Goal: Entertainment & Leisure: Consume media (video, audio)

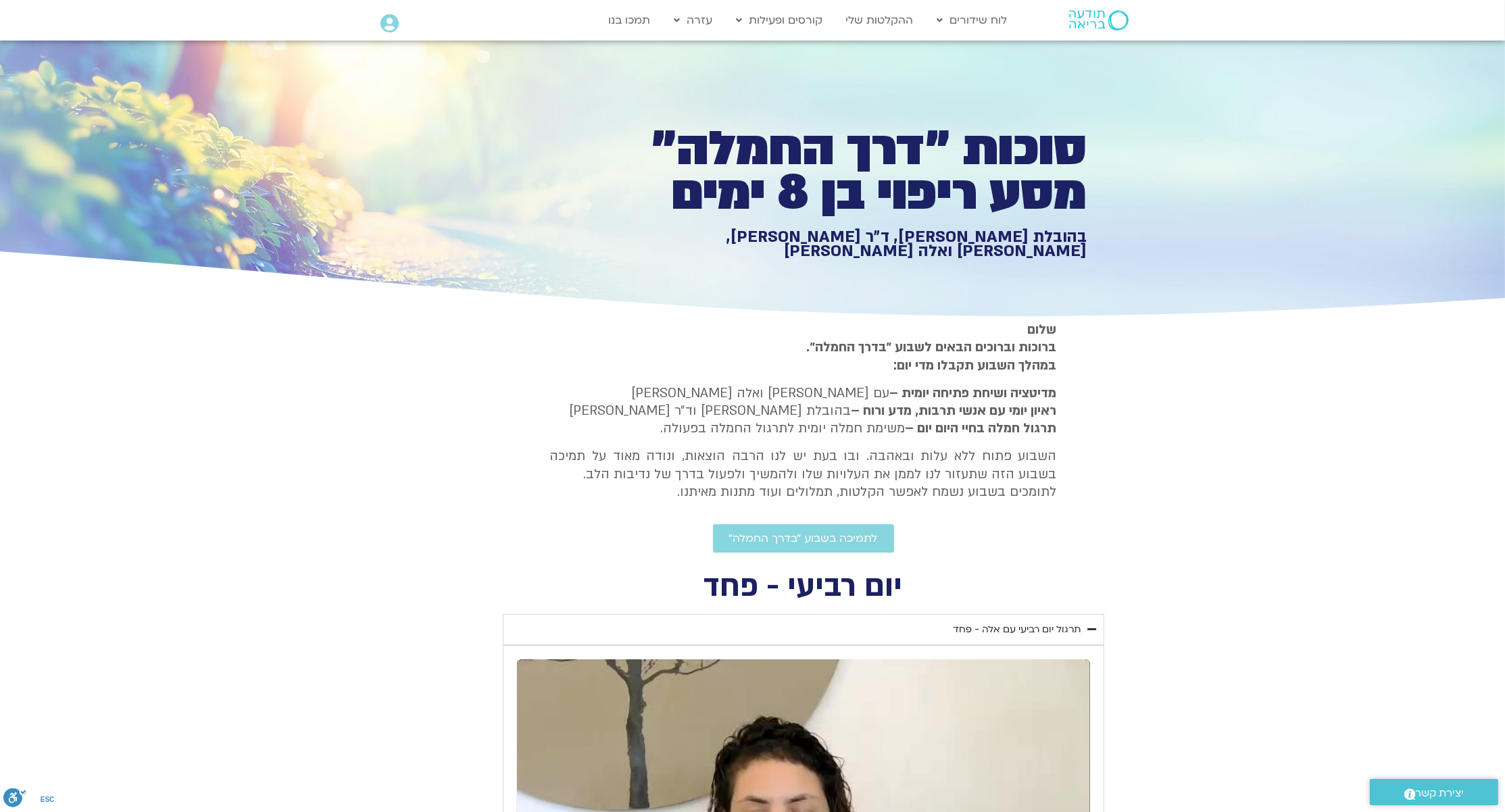
click at [280, 451] on section "שלום ברוכות וברוכים הבאים לשבוע ״בדרך החמלה״. במהלך השבוע תקבלו מדי יום: מדיטצי…" at bounding box center [752, 437] width 1505 height 232
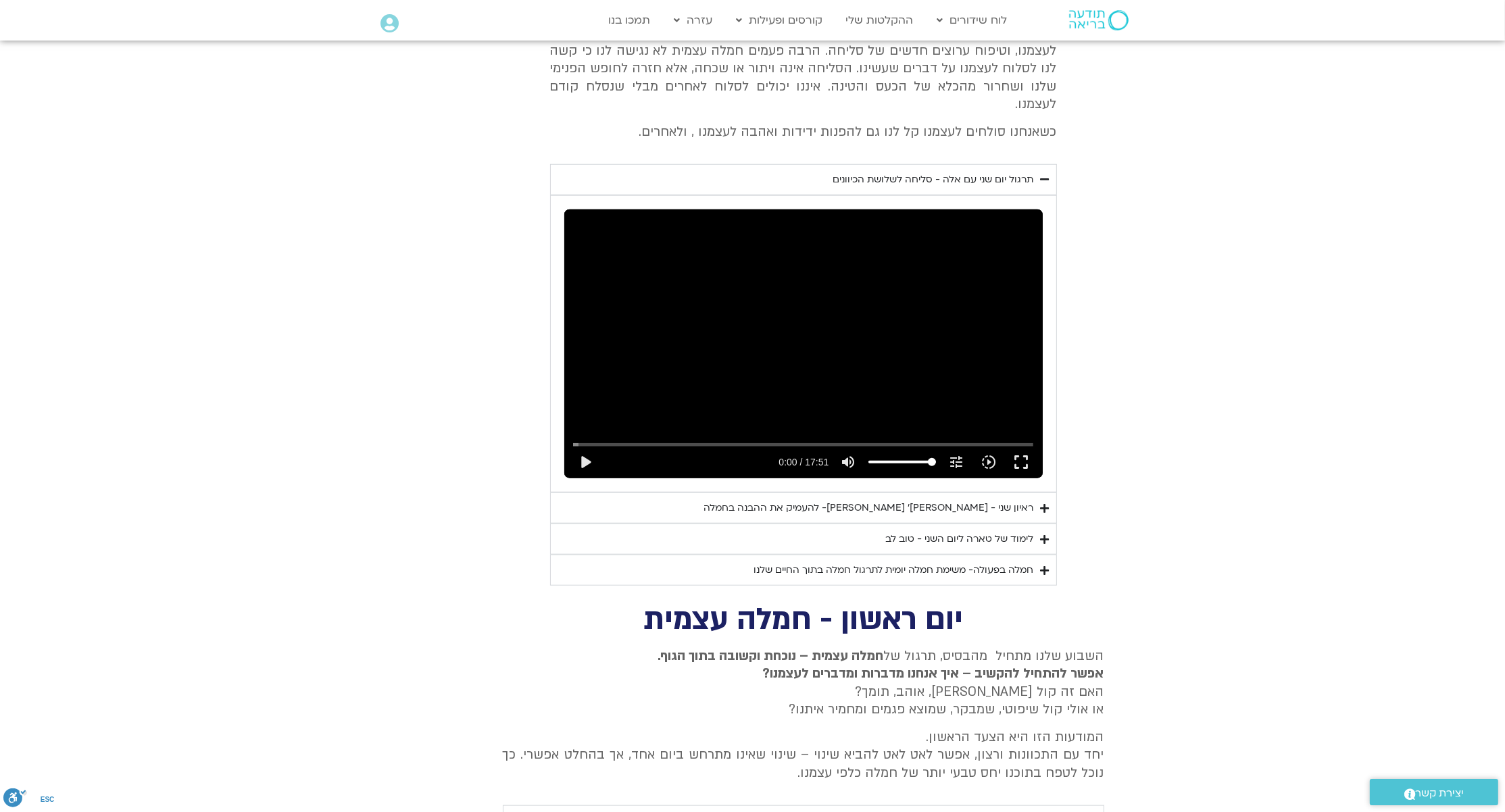
scroll to position [1787, 0]
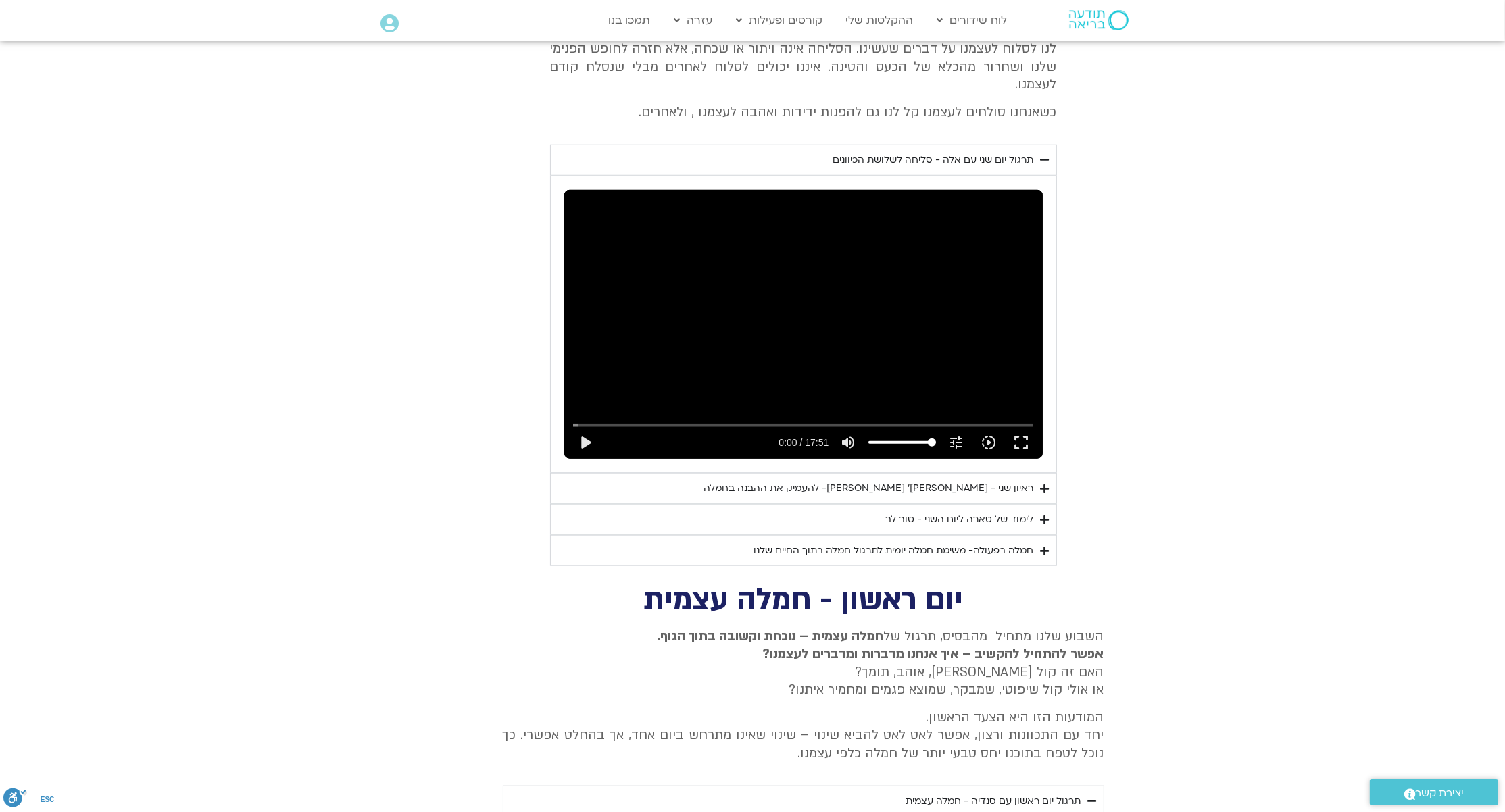
click at [929, 511] on div "לימוד של טארה ליום השני - טוב לב" at bounding box center [960, 519] width 148 height 16
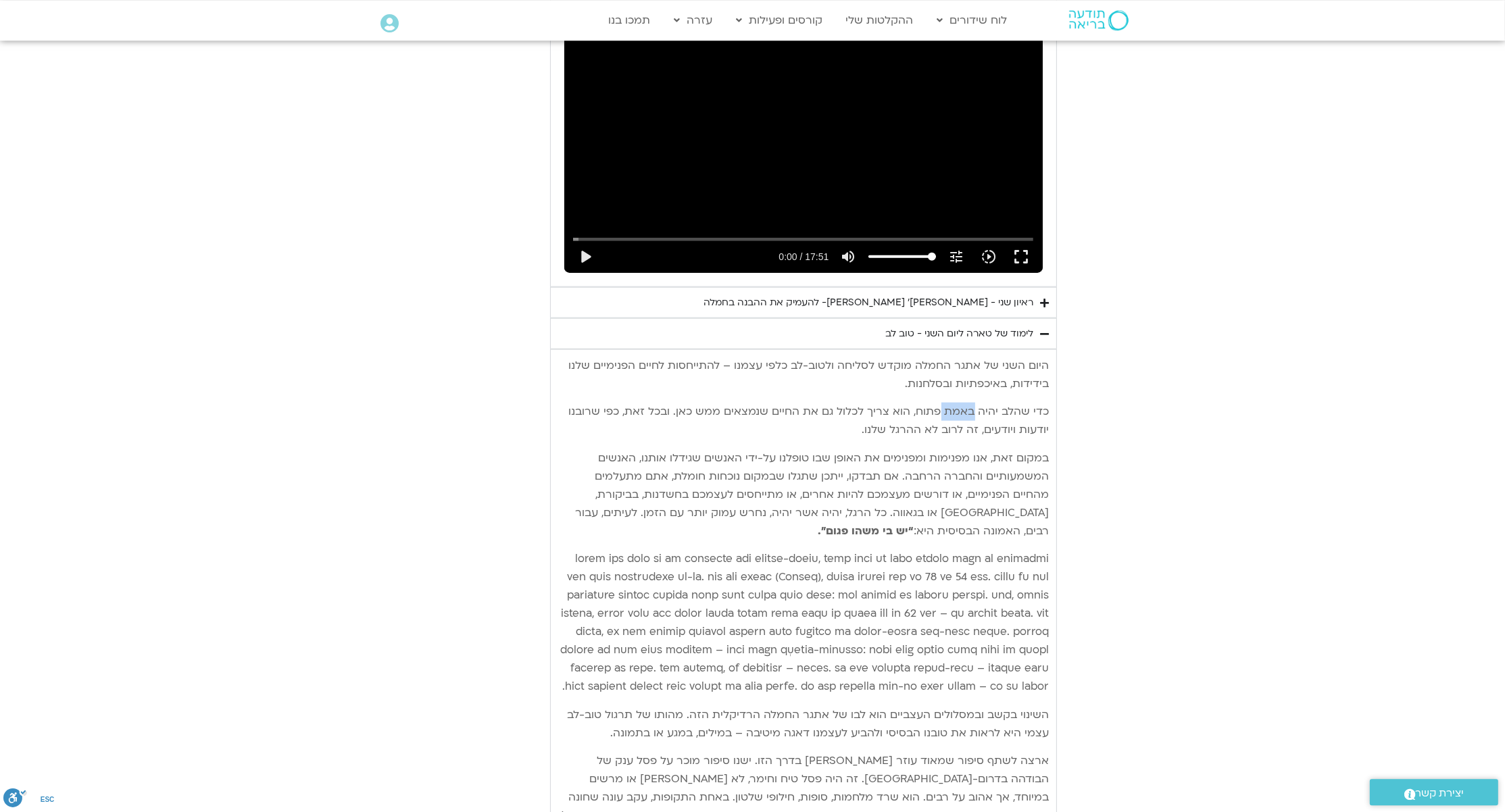
scroll to position [1969, 0]
click at [859, 298] on div "ראיון שני - [PERSON_NAME]׳ [PERSON_NAME]- להעמיק את ההבנה בחמלה" at bounding box center [868, 306] width 330 height 16
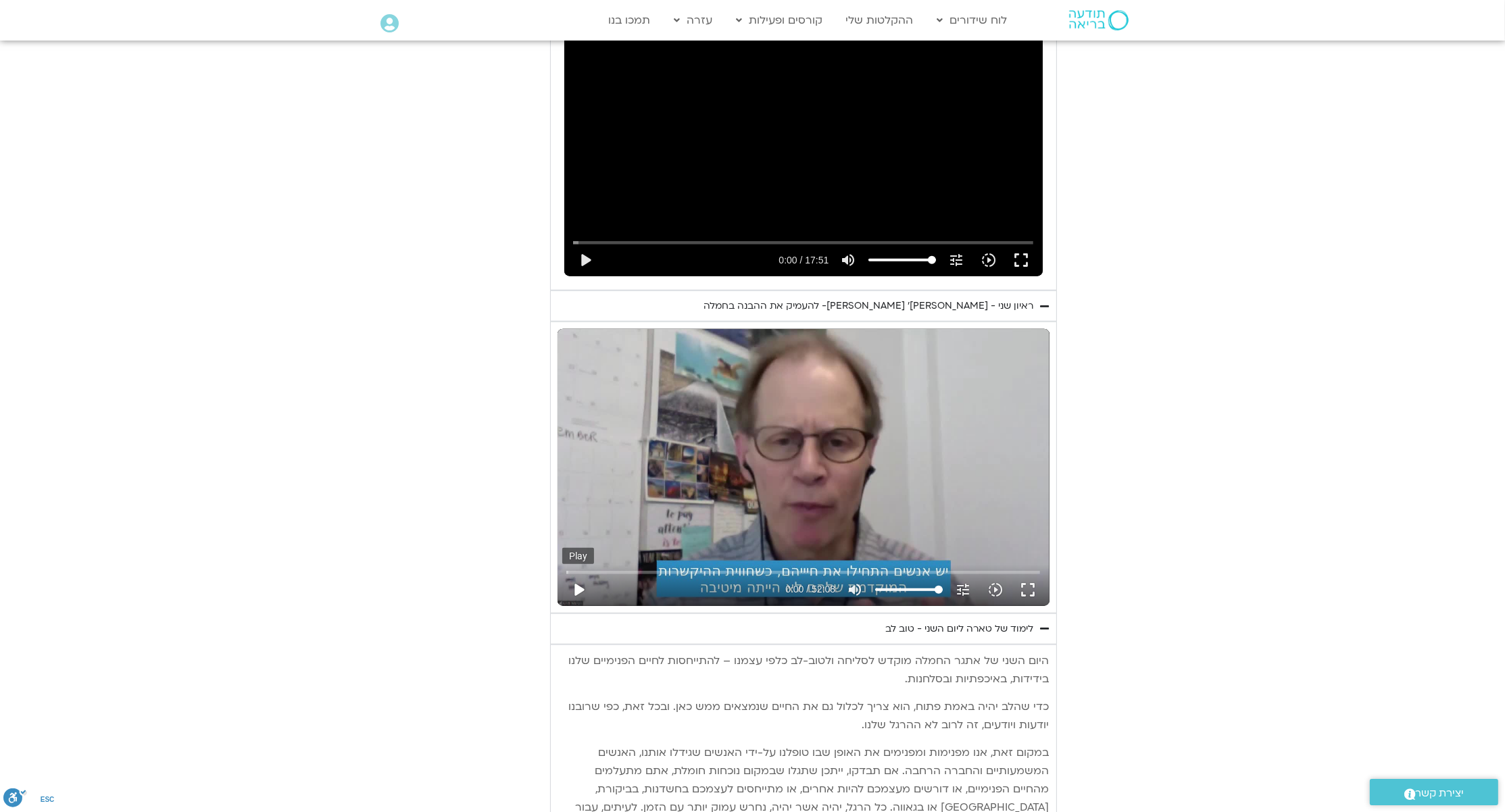
click at [570, 574] on button "play_arrow" at bounding box center [578, 590] width 32 height 32
click at [748, 568] on input "Seek" at bounding box center [803, 572] width 474 height 8
click at [1029, 574] on button "fullscreen" at bounding box center [1027, 590] width 32 height 32
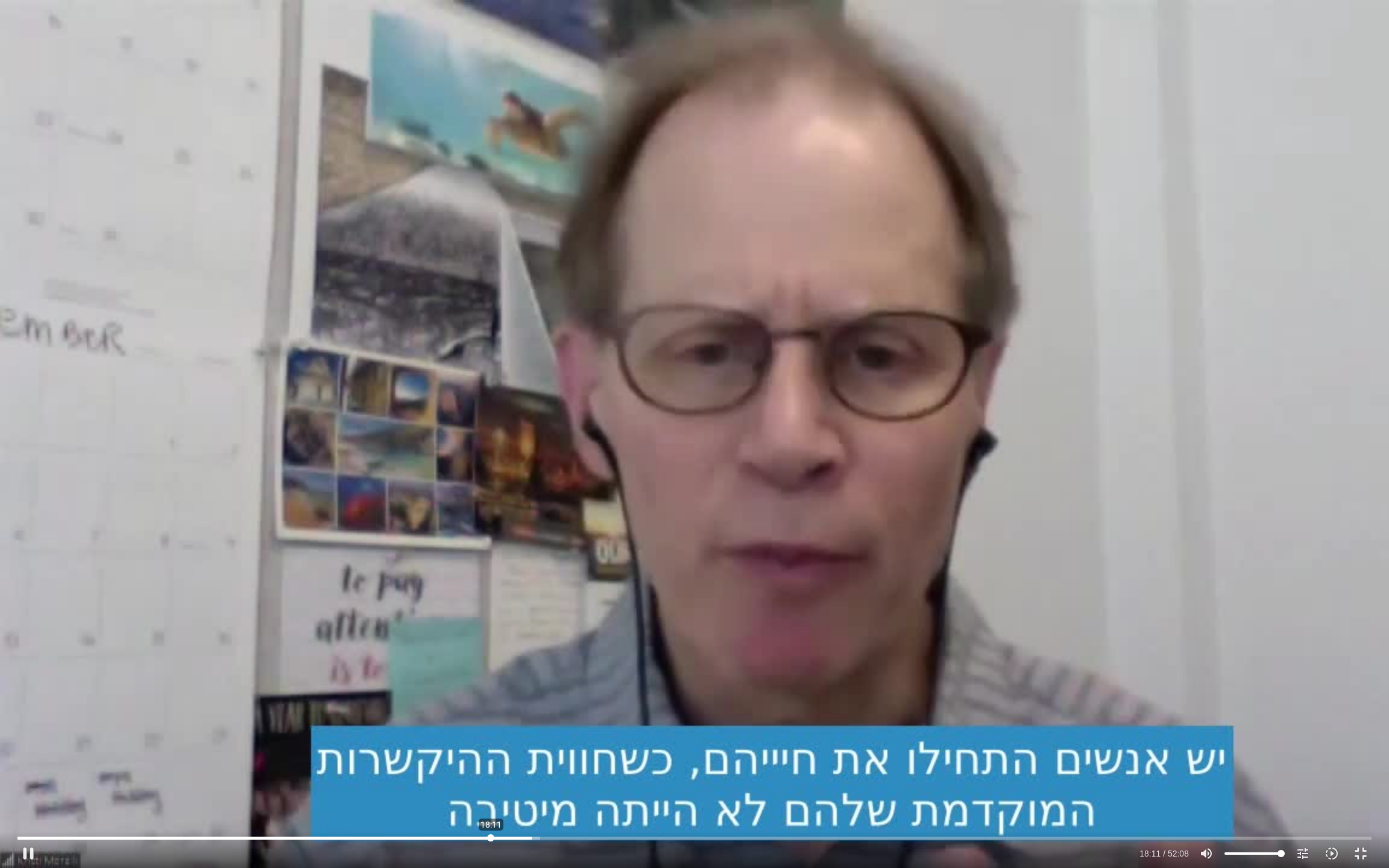
click at [491, 724] on input "Seek" at bounding box center [694, 838] width 1354 height 7
click at [458, 724] on input "Seek" at bounding box center [694, 838] width 1354 height 7
click at [434, 724] on div "Skip Ad 16:30 pause 16:58 / 52:08 volume_up Mute tune Resolution Auto 720p slow…" at bounding box center [694, 848] width 1361 height 39
click at [433, 724] on input "Seek" at bounding box center [694, 838] width 1354 height 7
click at [402, 724] on input "Seek" at bounding box center [694, 838] width 1354 height 7
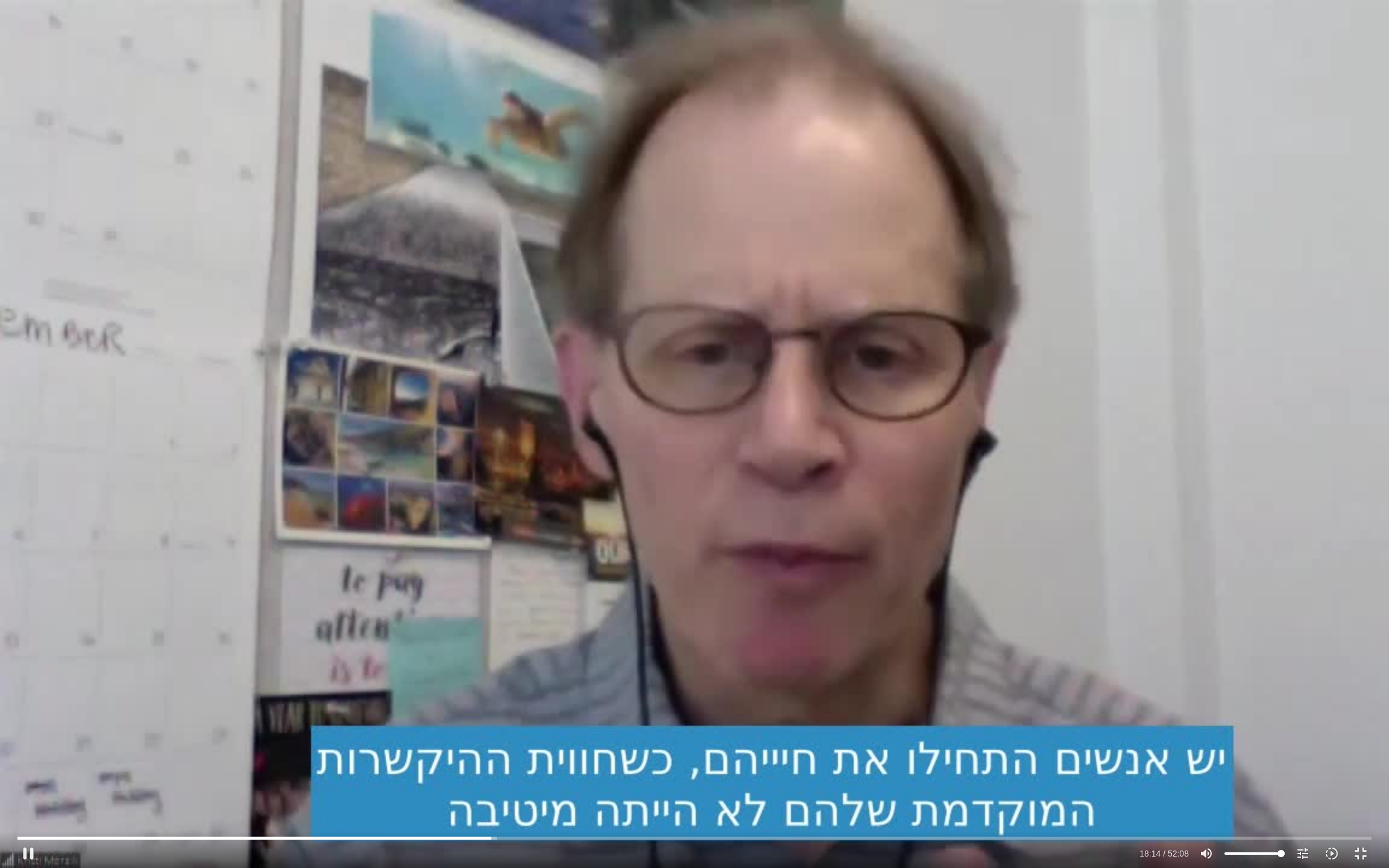
click at [489, 603] on div "Skip Ad 14:44 pause 18:14 / 52:08 volume_up Mute tune Resolution Auto 720p slow…" at bounding box center [694, 434] width 1389 height 868
click at [782, 643] on div "Skip Ad 14:44 play_arrow 18:15 / 52:08 volume_up Mute tune Resolution Auto 720p…" at bounding box center [694, 434] width 1389 height 868
click at [654, 724] on input "Seek" at bounding box center [694, 838] width 1354 height 7
click at [642, 724] on input "Seek" at bounding box center [694, 838] width 1354 height 7
click at [596, 724] on input "Seek" at bounding box center [694, 838] width 1354 height 7
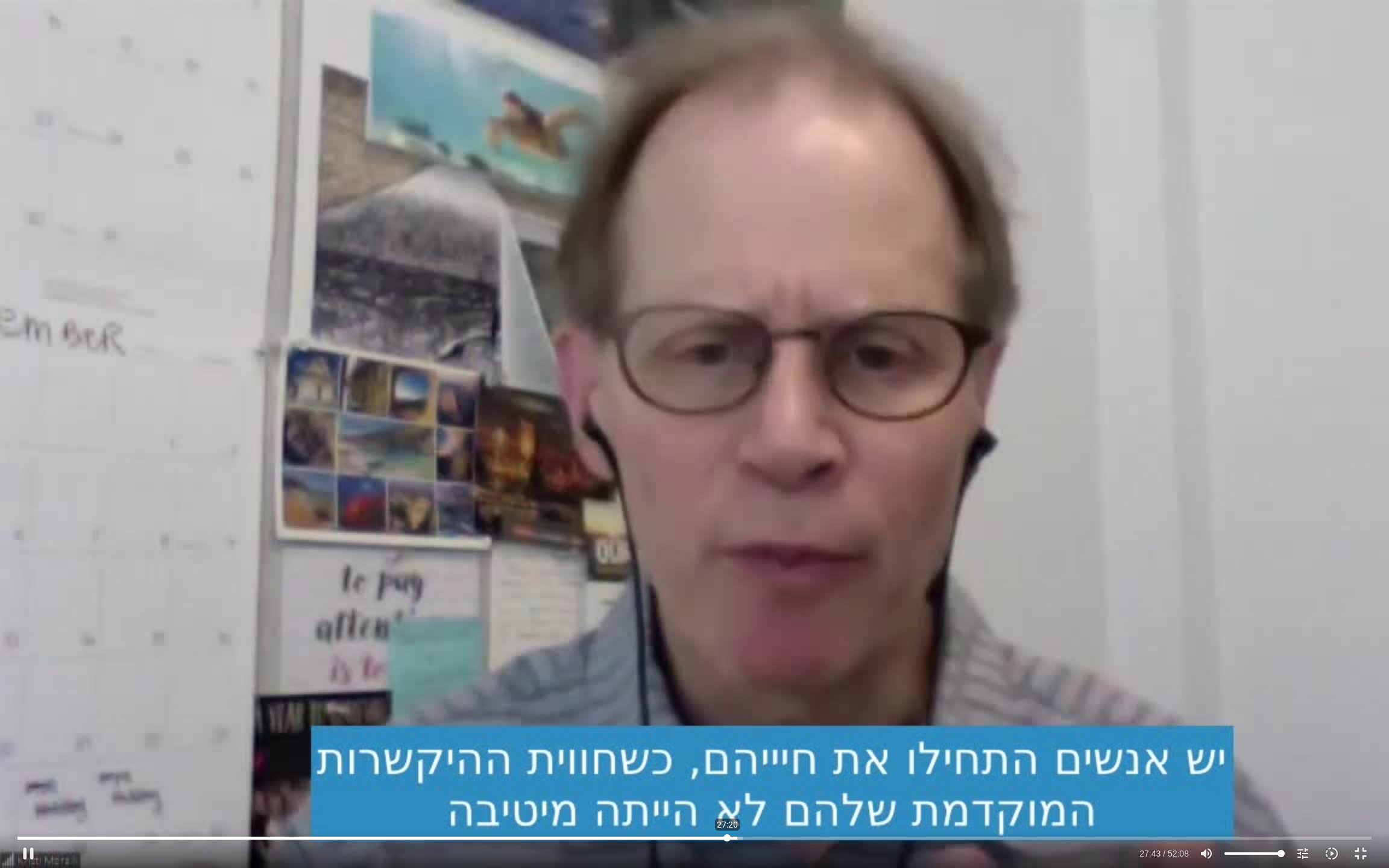
click at [727, 724] on input "Seek" at bounding box center [694, 838] width 1354 height 7
click at [584, 590] on div "Skip Ad 27:20 pause 27:21 / 52:08 volume_up Mute tune Resolution Auto 720p slow…" at bounding box center [694, 434] width 1389 height 868
click at [584, 590] on div "Skip Ad 27:20 play_arrow 27:21 / 52:08 volume_up Mute tune Resolution Auto 720p…" at bounding box center [694, 434] width 1389 height 868
click at [635, 407] on div "Skip Ad 27:20 pause 27:27 / 52:08 volume_up Mute tune Resolution Auto 720p slow…" at bounding box center [694, 434] width 1389 height 868
type input "1647.512993"
